Goal: Book appointment/travel/reservation

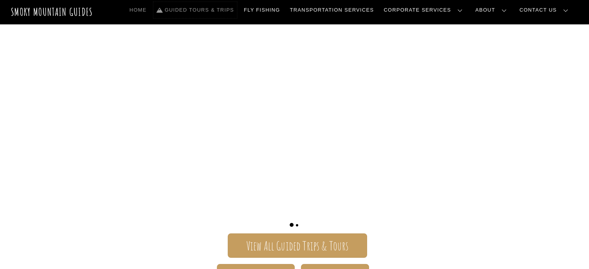
click at [222, 10] on link "Guided Tours & Trips" at bounding box center [195, 10] width 84 height 16
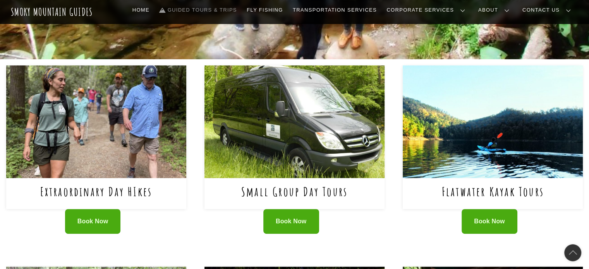
scroll to position [232, 0]
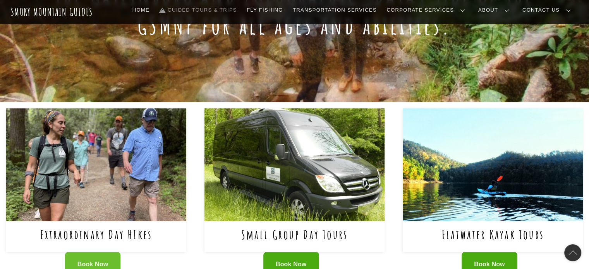
click at [83, 261] on span "Book Now" at bounding box center [92, 265] width 31 height 8
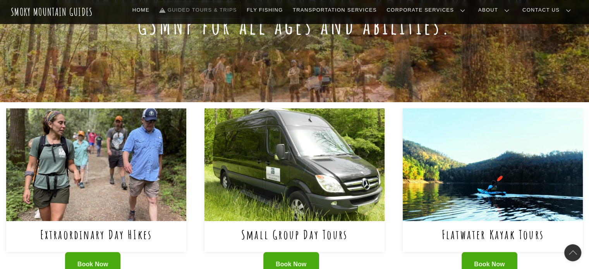
click at [240, 6] on link "Guided Tours & Trips" at bounding box center [198, 10] width 84 height 16
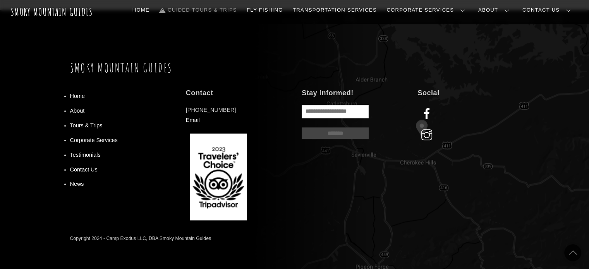
scroll to position [790, 0]
